Goal: Transaction & Acquisition: Purchase product/service

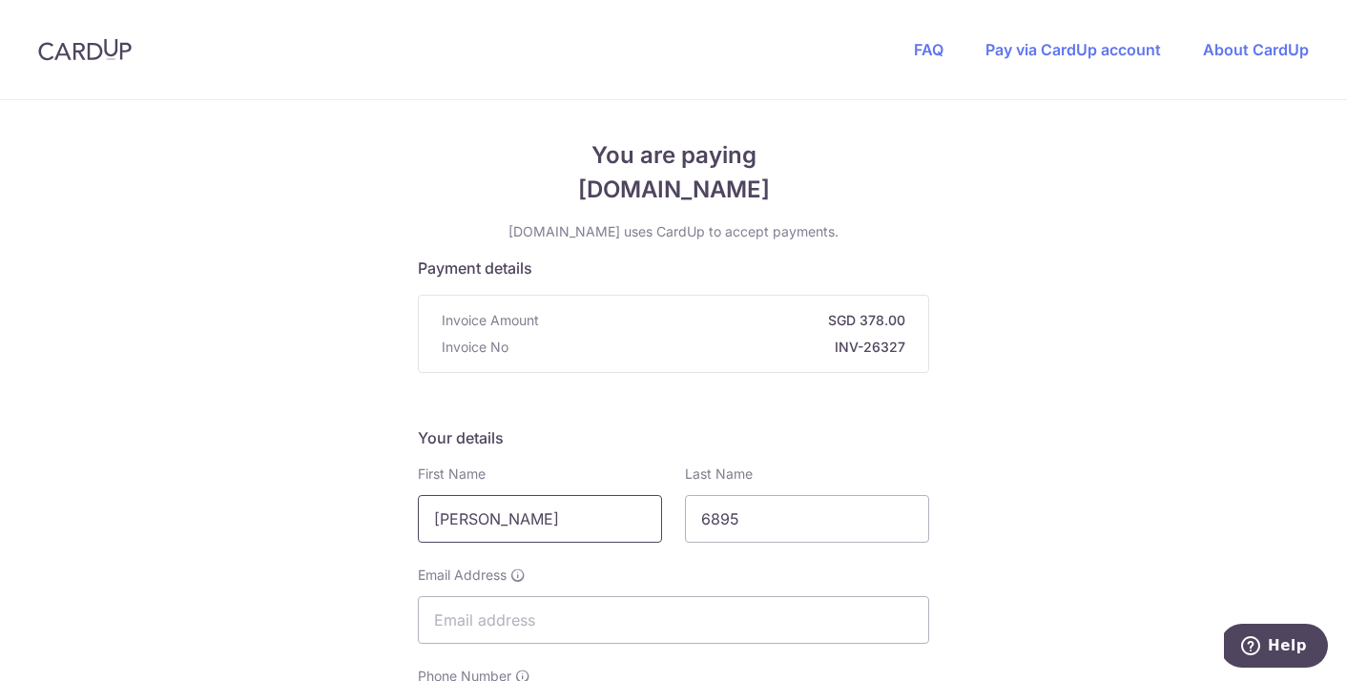
type input "[PERSON_NAME]"
type input "K"
type input "[EMAIL_ADDRESS][DOMAIN_NAME]"
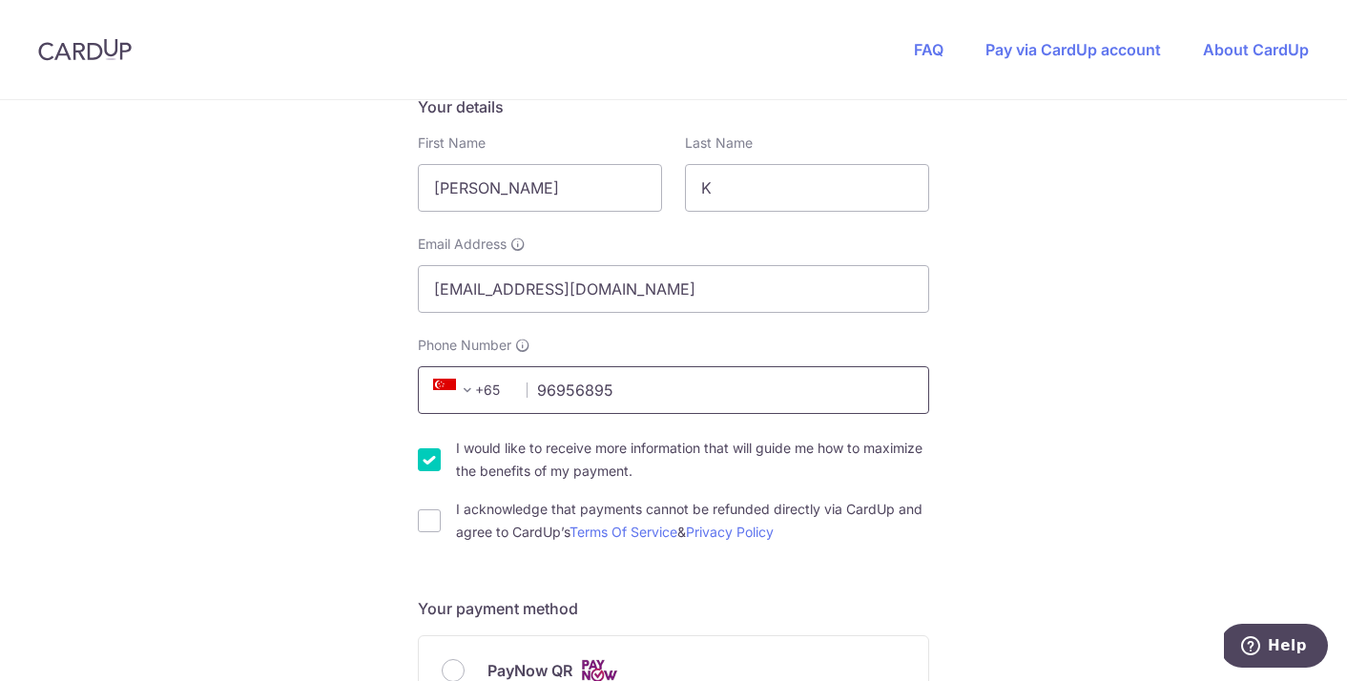
type input "96956895"
click at [424, 460] on input "I would like to receive more information that will guide me how to maximize the…" at bounding box center [429, 459] width 23 height 23
checkbox input "false"
click at [424, 499] on div "I acknowledge that payments cannot be refunded directly via CardUp and agree to…" at bounding box center [673, 521] width 511 height 46
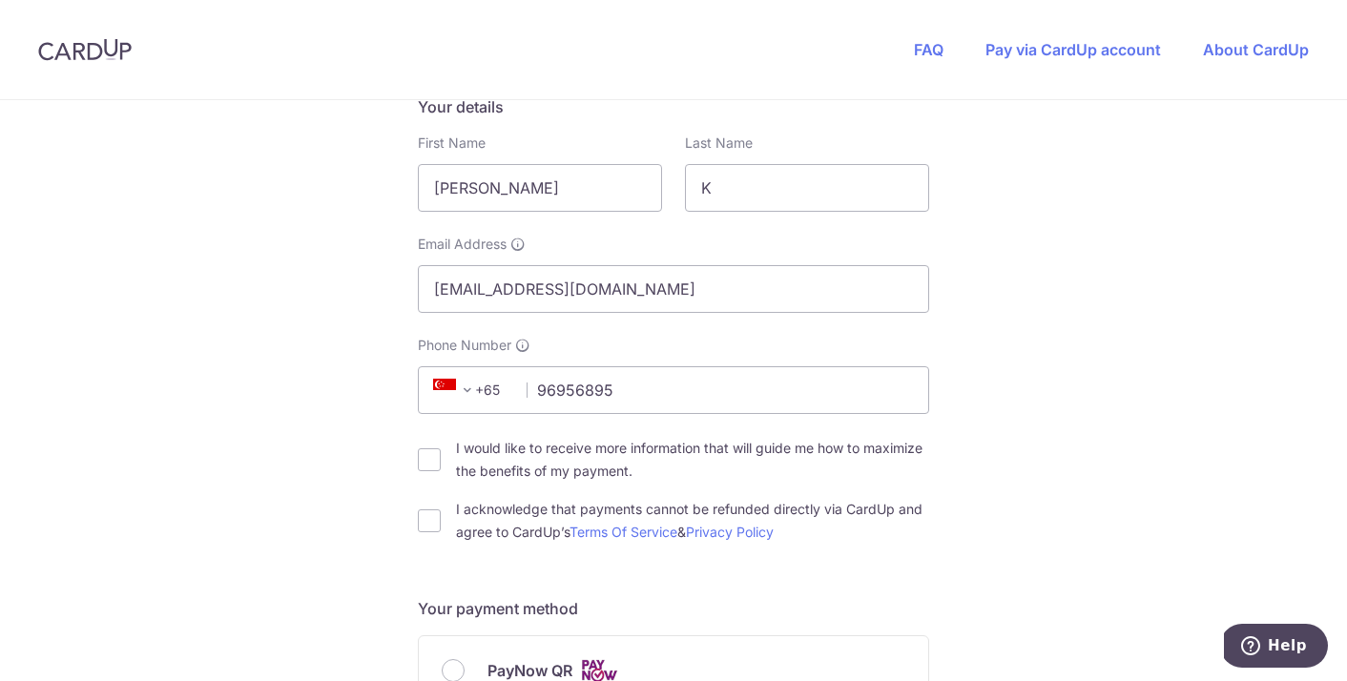
click at [424, 508] on div "I acknowledge that payments cannot be refunded directly via CardUp and agree to…" at bounding box center [673, 521] width 511 height 46
click at [428, 522] on input "I acknowledge that payments cannot be refunded directly via CardUp and agree to…" at bounding box center [429, 521] width 23 height 23
checkbox input "true"
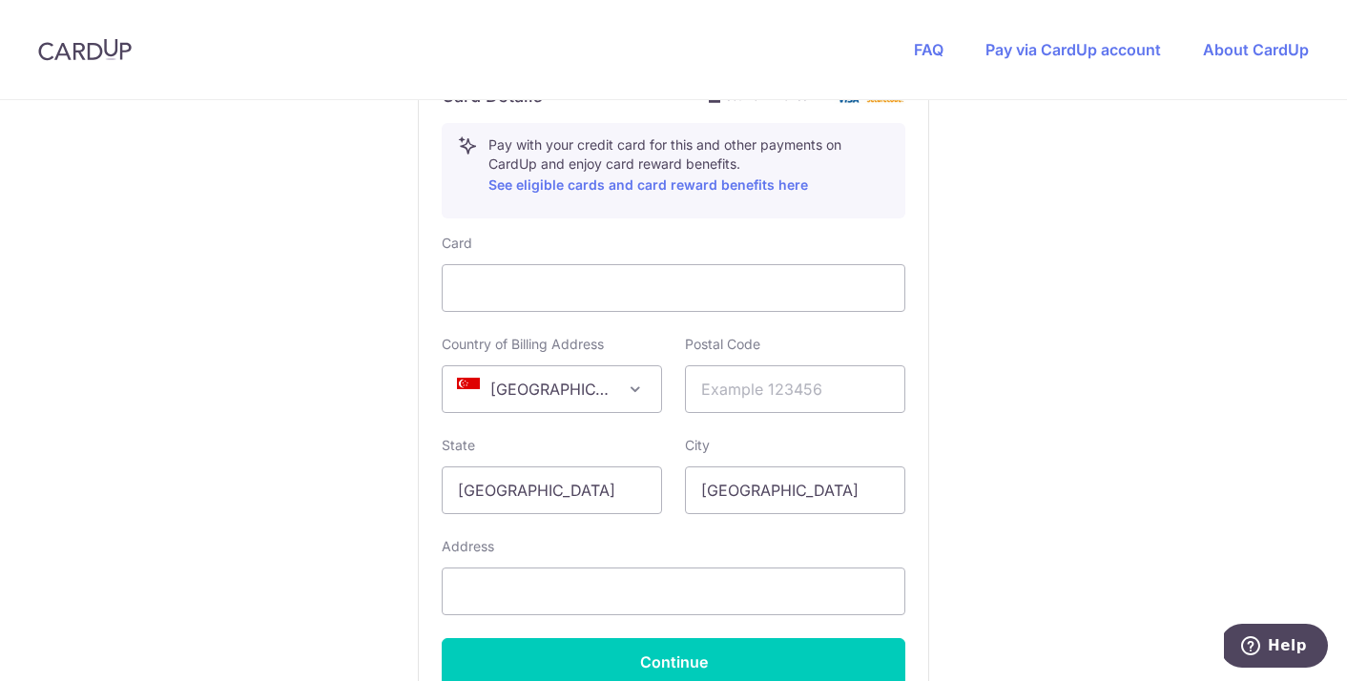
scroll to position [1066, 0]
type input "9"
type input "522965"
type input ")"
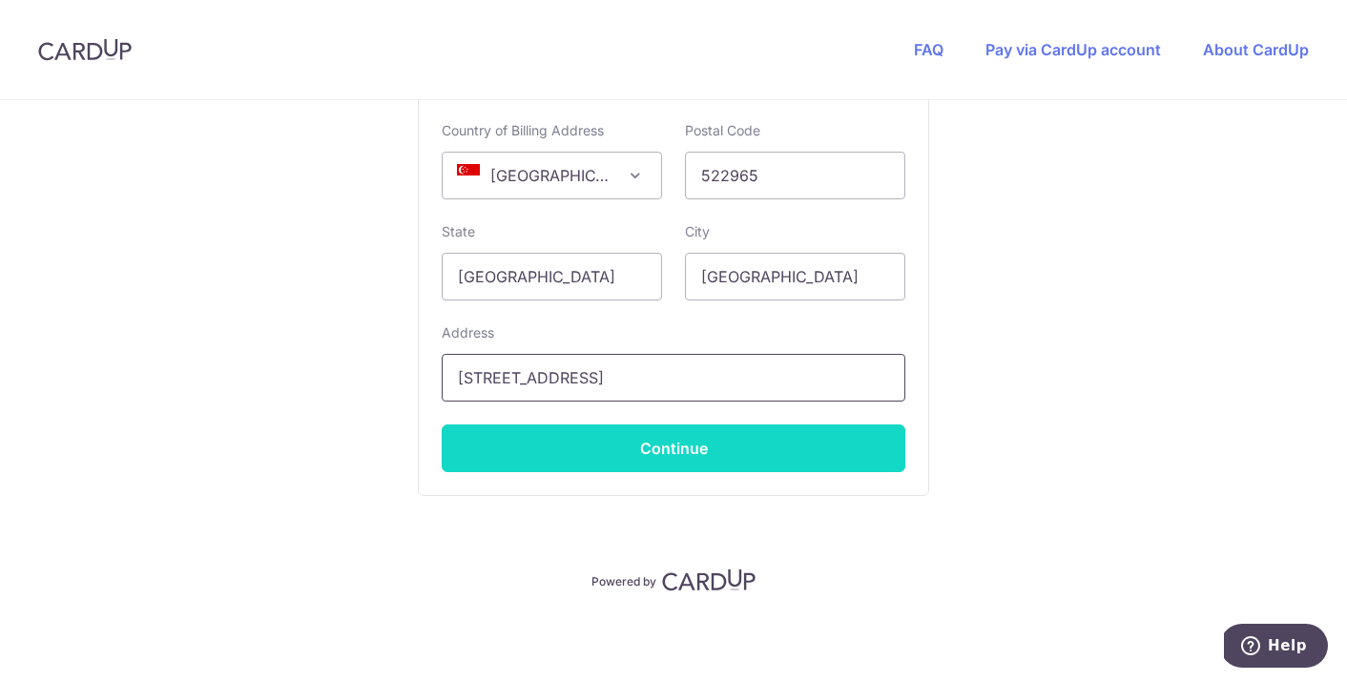
scroll to position [1281, 0]
type input "[STREET_ADDRESS]"
click at [749, 442] on button "Continue" at bounding box center [674, 449] width 464 height 48
type input "**** 4536"
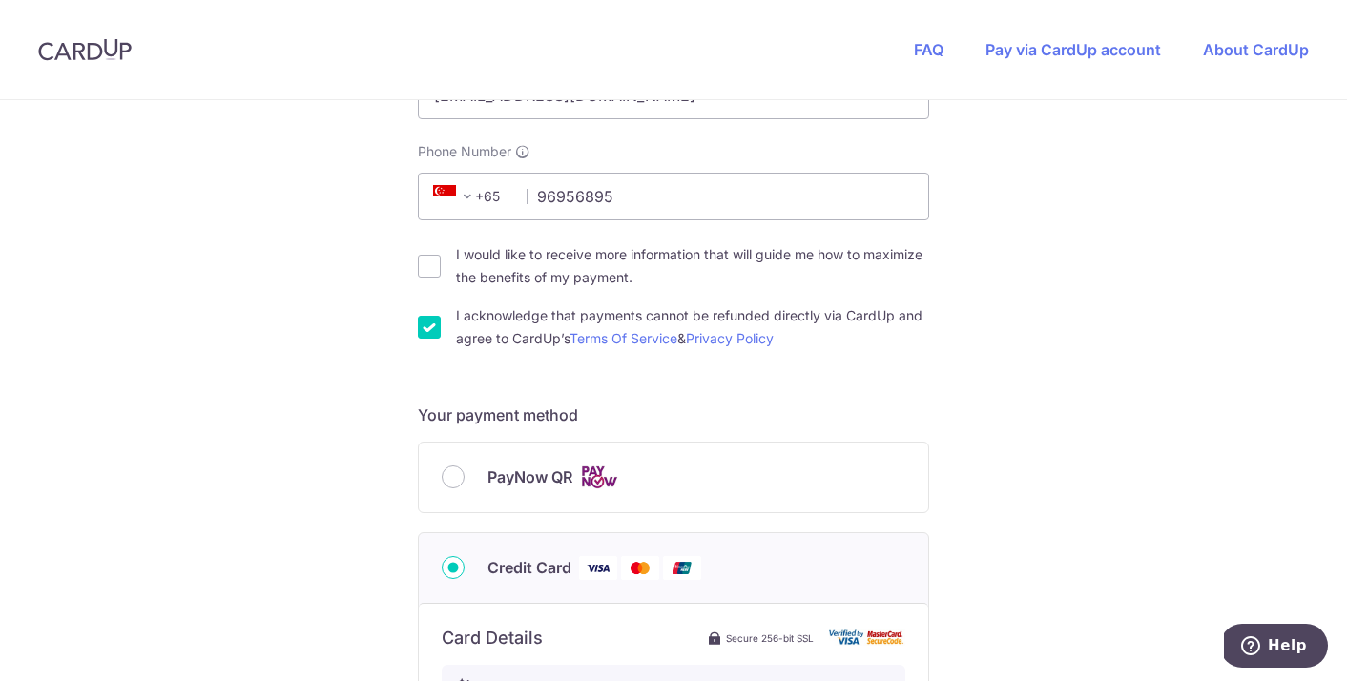
scroll to position [524, 0]
click at [488, 453] on div "PayNow QR" at bounding box center [674, 479] width 510 height 70
click at [519, 490] on div "PayNow QR" at bounding box center [674, 479] width 510 height 70
click at [500, 482] on span "PayNow QR" at bounding box center [530, 478] width 85 height 23
click at [465, 482] on input "PayNow QR" at bounding box center [453, 478] width 23 height 23
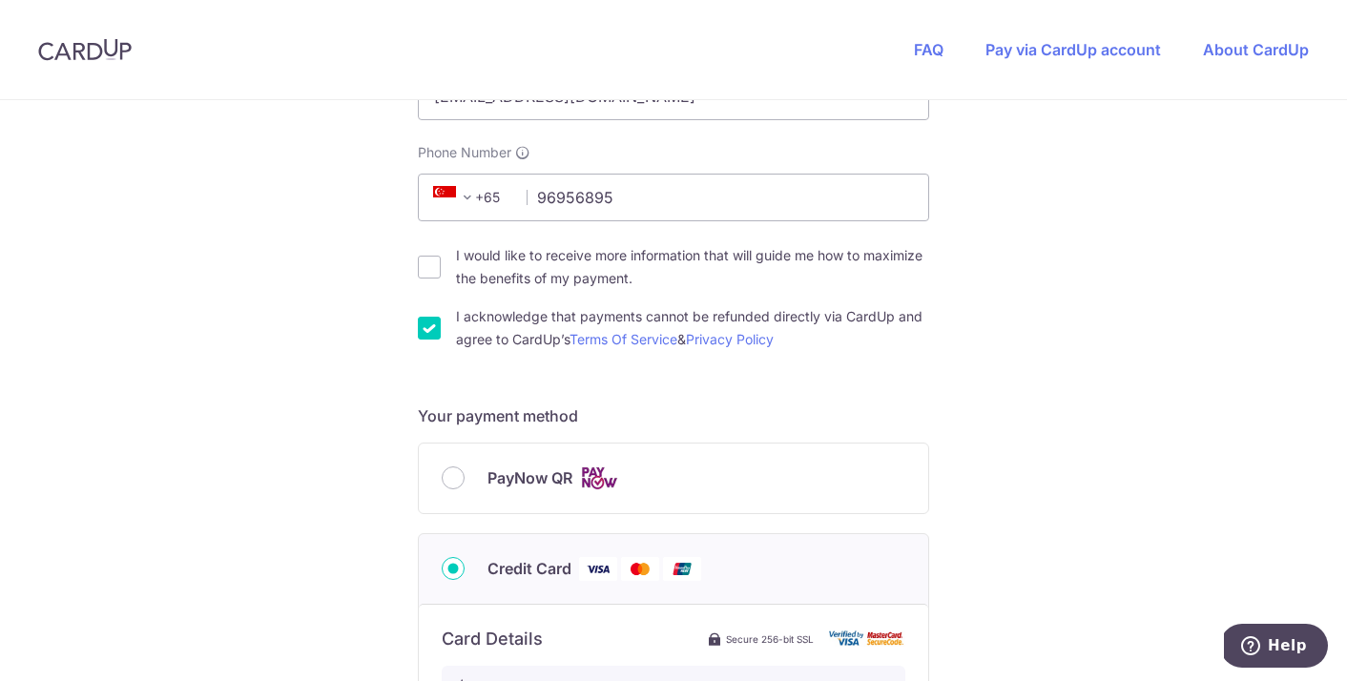
radio input "true"
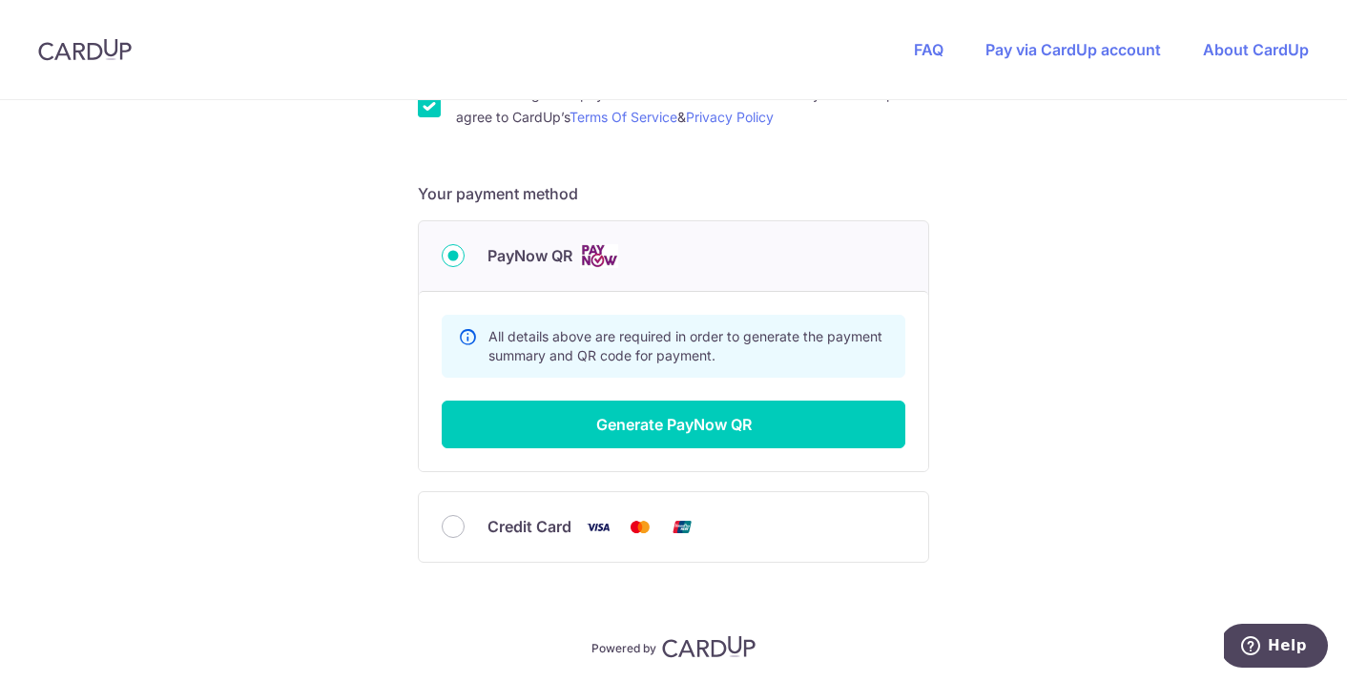
scroll to position [748, 0]
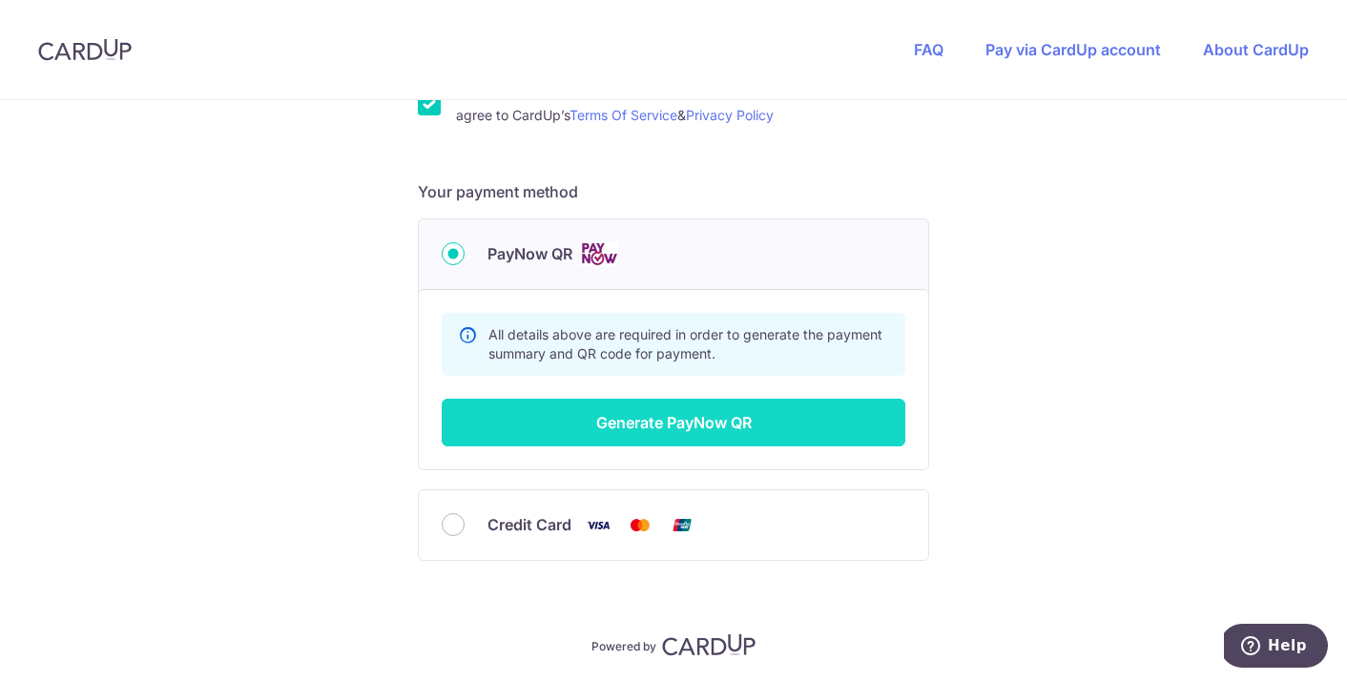
click at [726, 432] on button "Generate PayNow QR" at bounding box center [674, 423] width 464 height 48
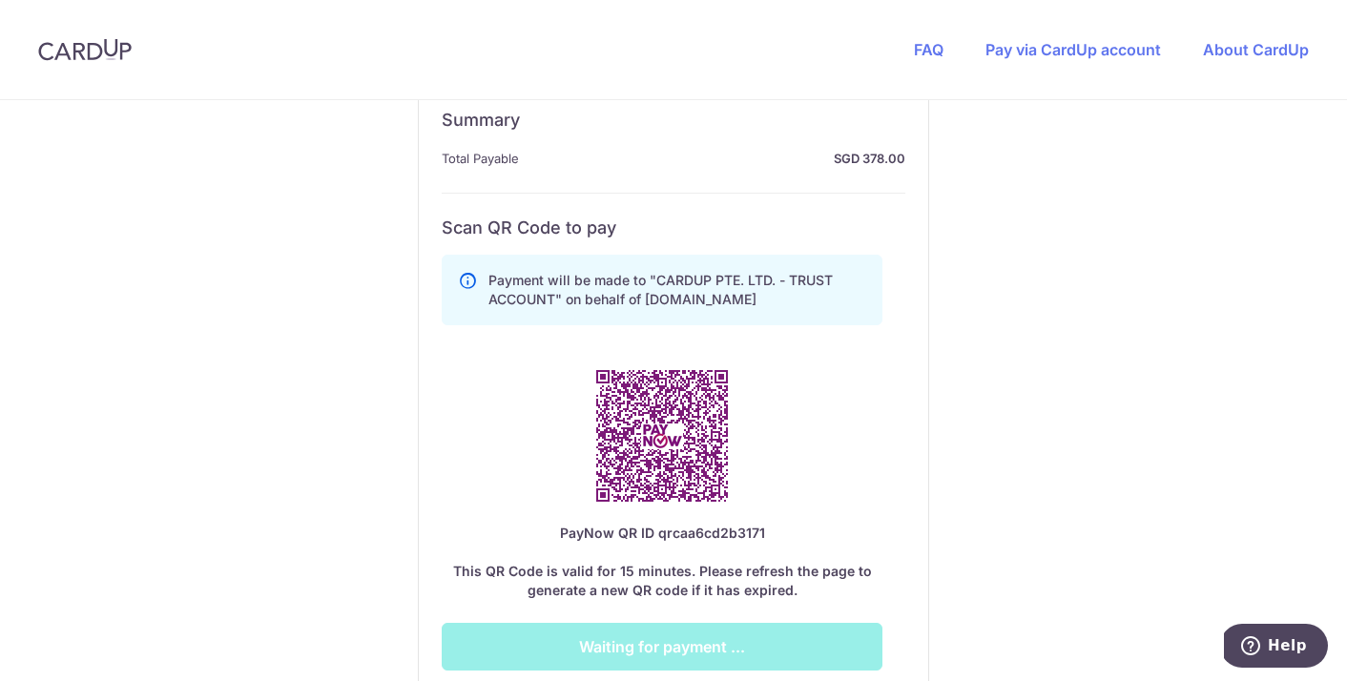
scroll to position [954, 0]
click at [1014, 459] on div "You are paying [DOMAIN_NAME] [DOMAIN_NAME] uses CardUp to accept payments. Paym…" at bounding box center [673, 57] width 1347 height 1823
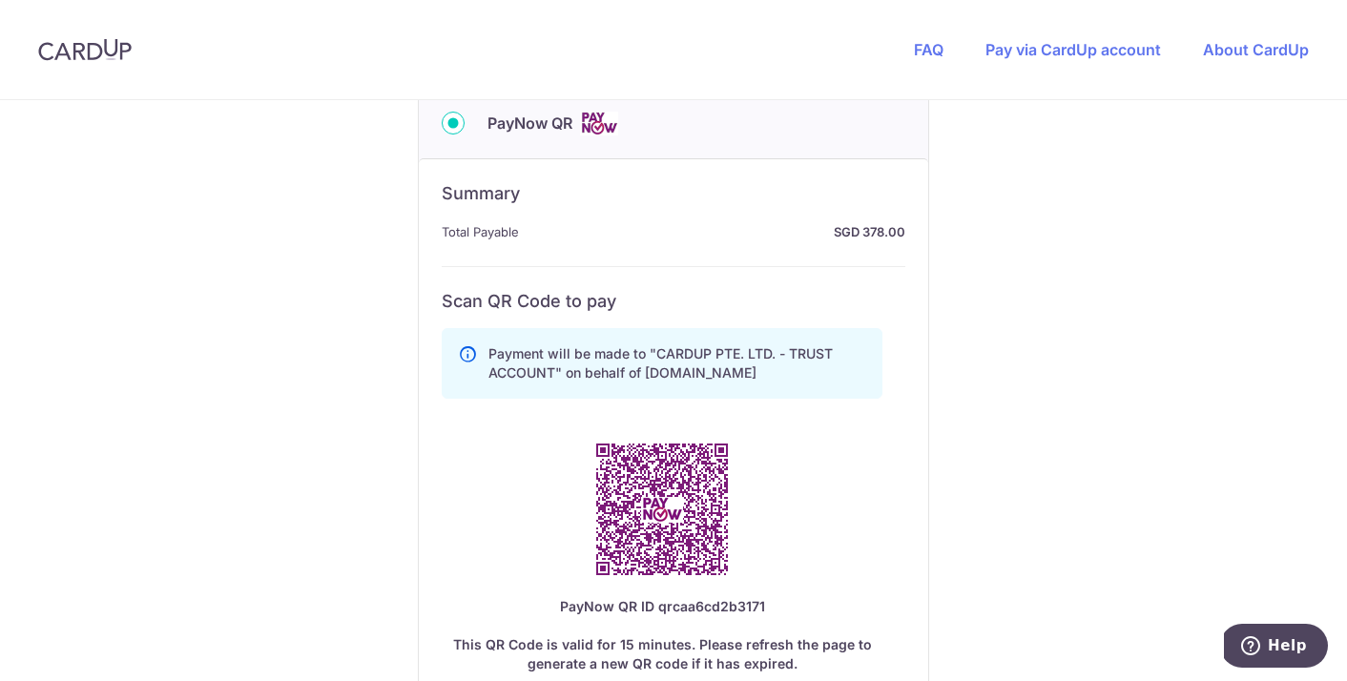
scroll to position [880, 0]
click at [793, 298] on h6 "Scan QR Code to pay" at bounding box center [674, 300] width 464 height 23
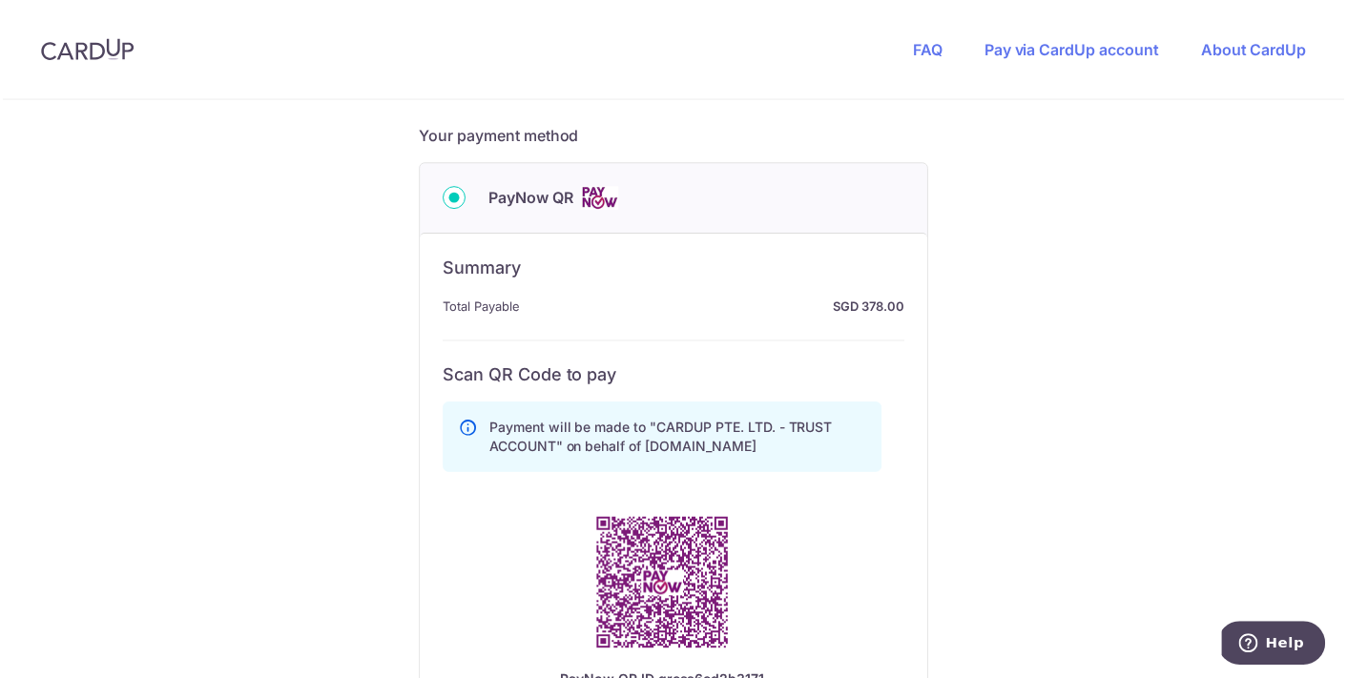
scroll to position [819, 0]
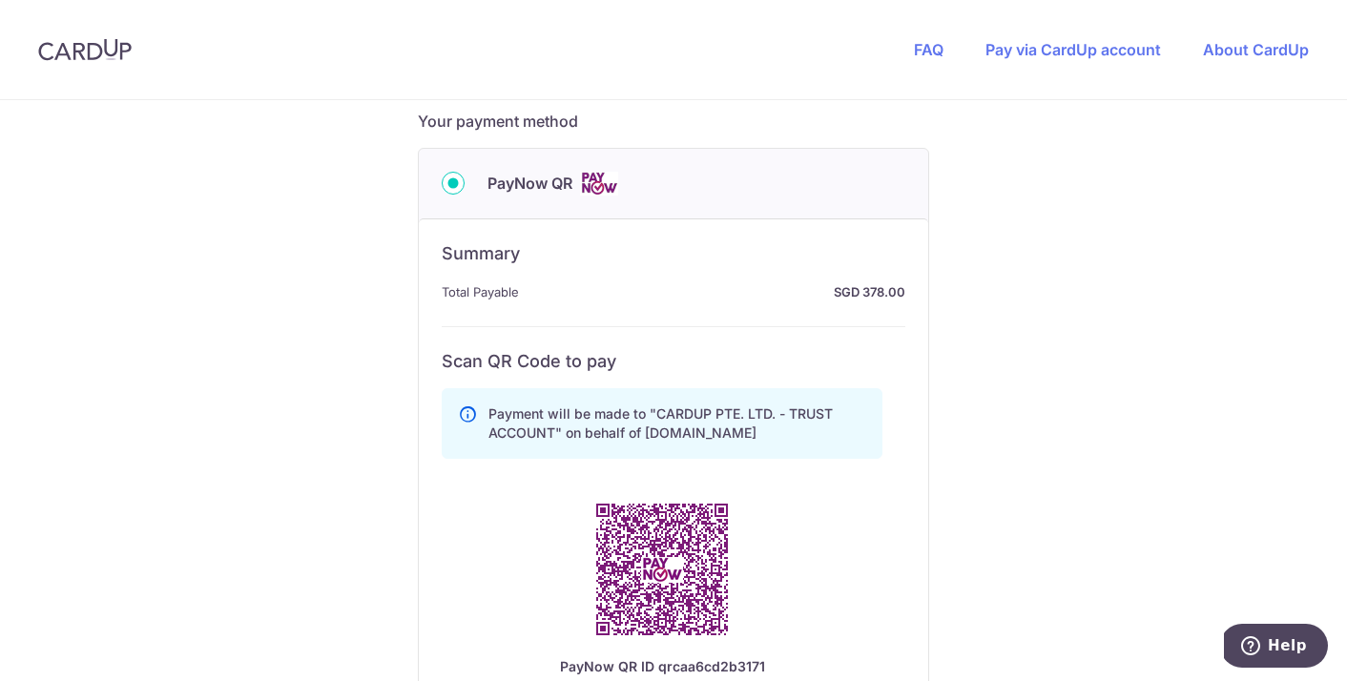
click at [981, 508] on div "You are paying [DOMAIN_NAME] [DOMAIN_NAME] uses CardUp to accept payments. Paym…" at bounding box center [673, 192] width 1347 height 1823
